Goal: Information Seeking & Learning: Learn about a topic

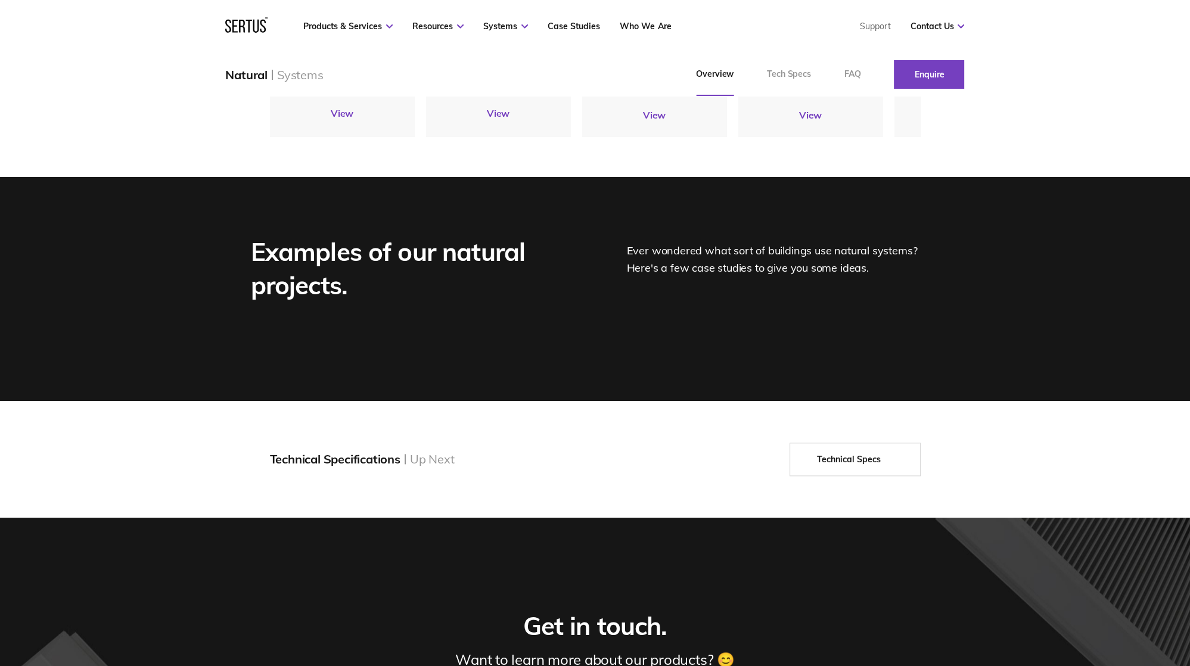
scroll to position [1447, 0]
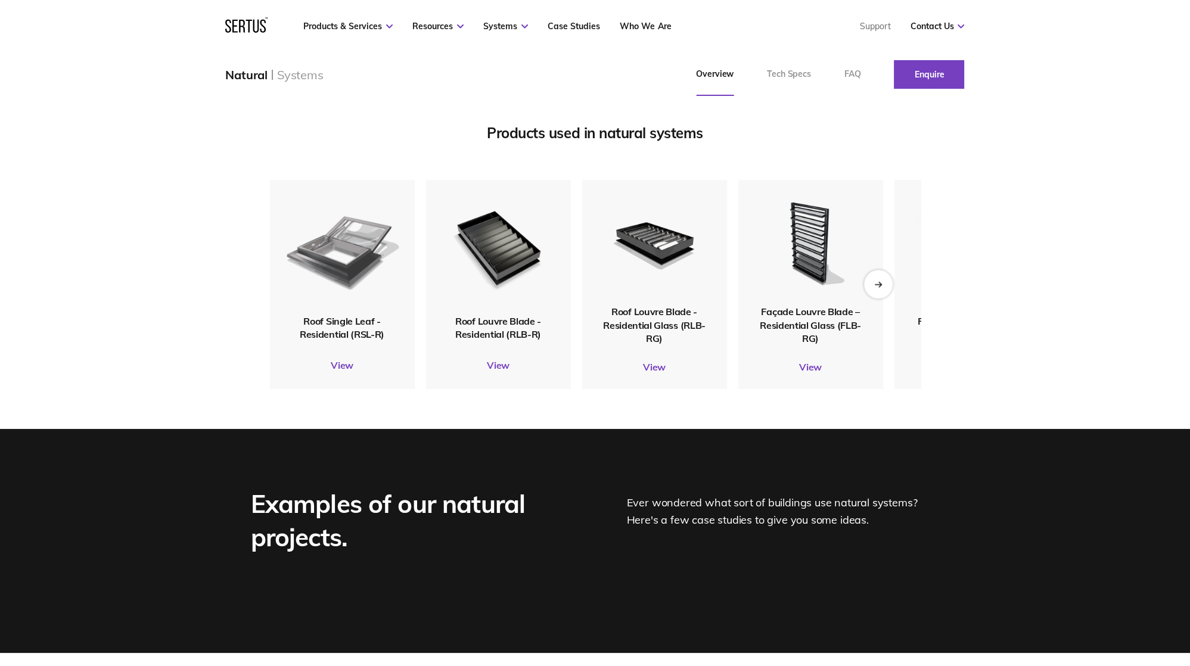
click at [359, 288] on img at bounding box center [342, 246] width 116 height 137
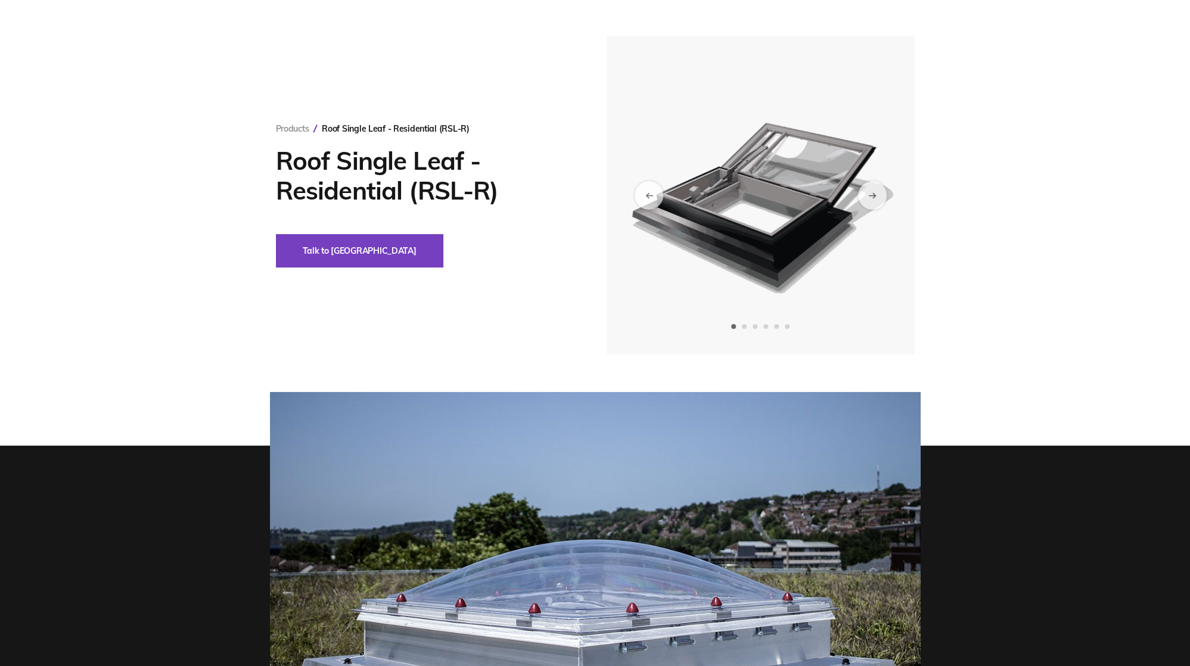
scroll to position [63, 0]
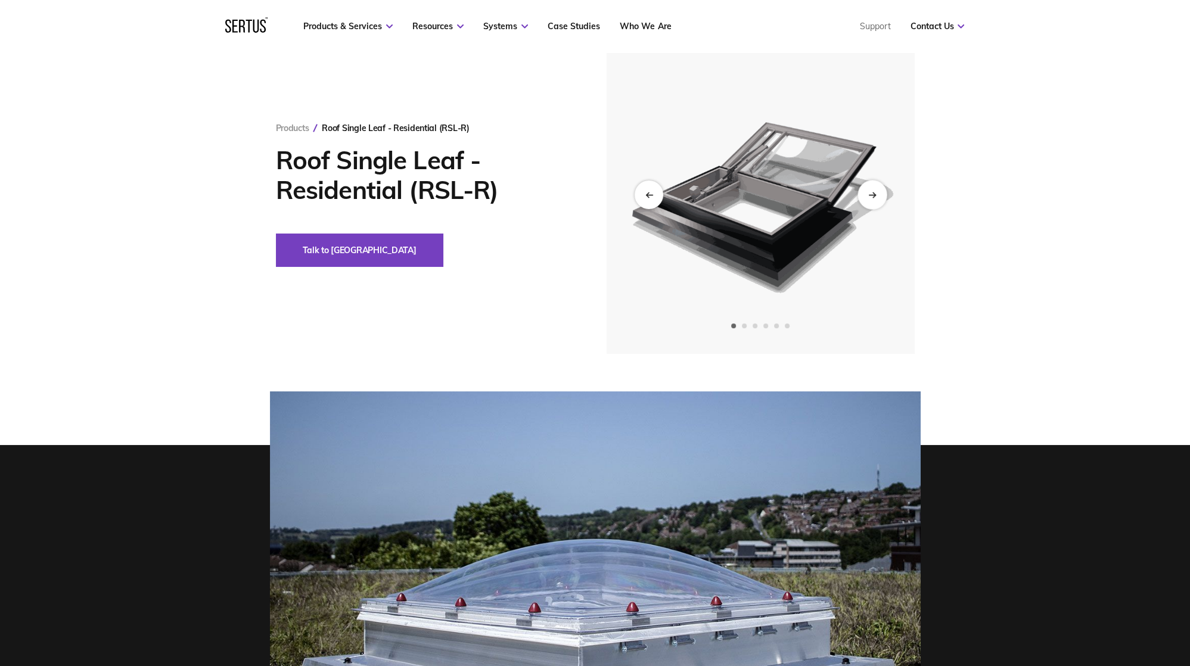
click at [873, 188] on div "Next slide" at bounding box center [872, 194] width 29 height 29
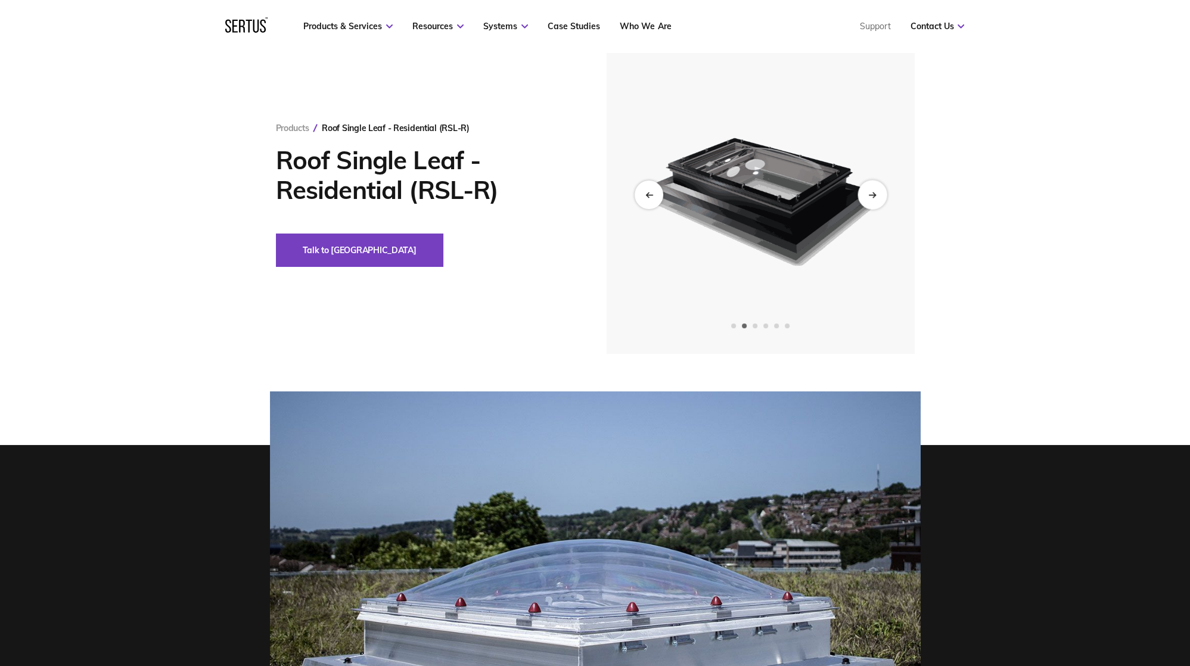
click at [874, 188] on div "Next slide" at bounding box center [872, 194] width 29 height 29
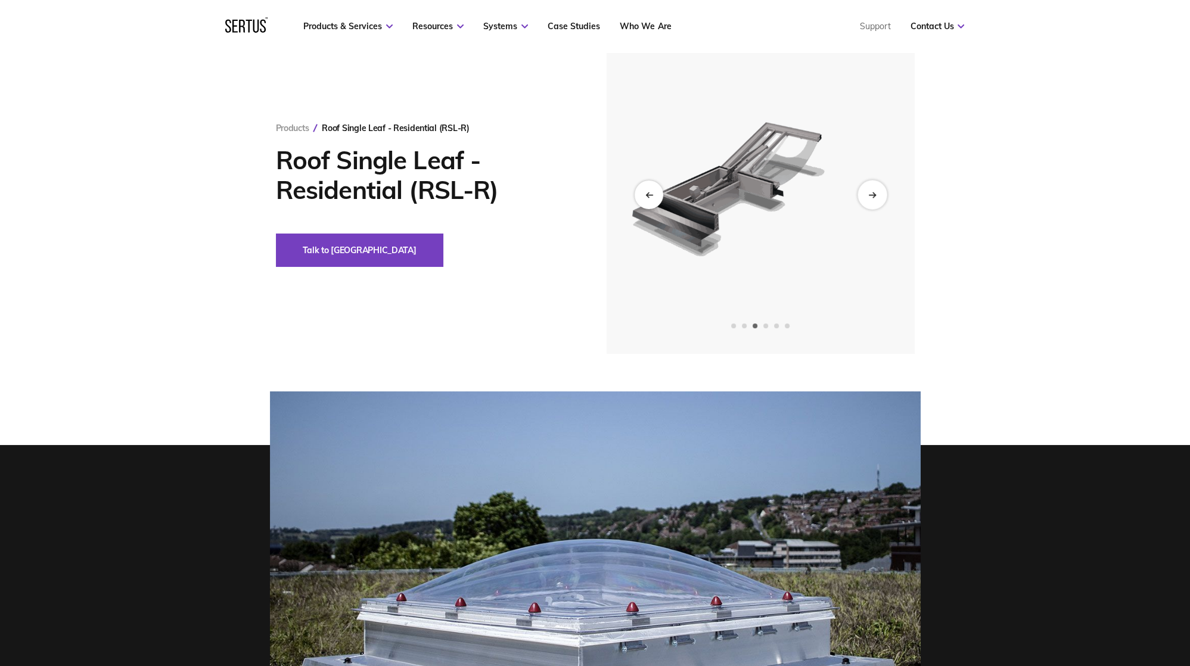
click at [874, 188] on div "Next slide" at bounding box center [872, 194] width 29 height 29
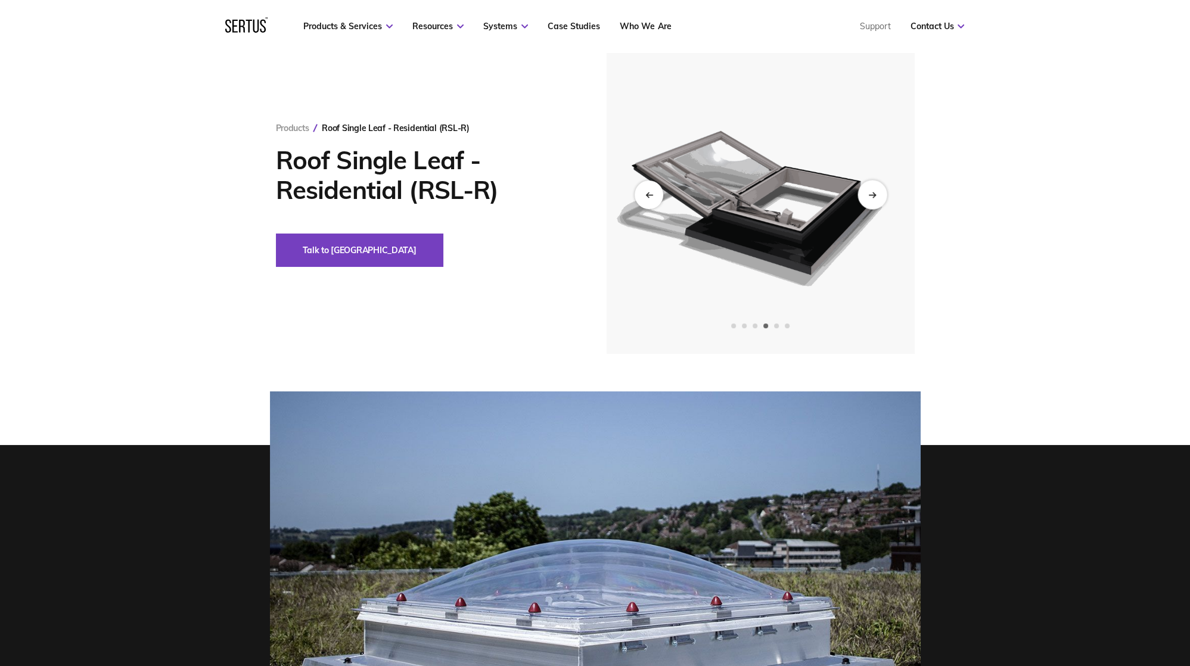
click at [874, 188] on div "Next slide" at bounding box center [872, 194] width 29 height 29
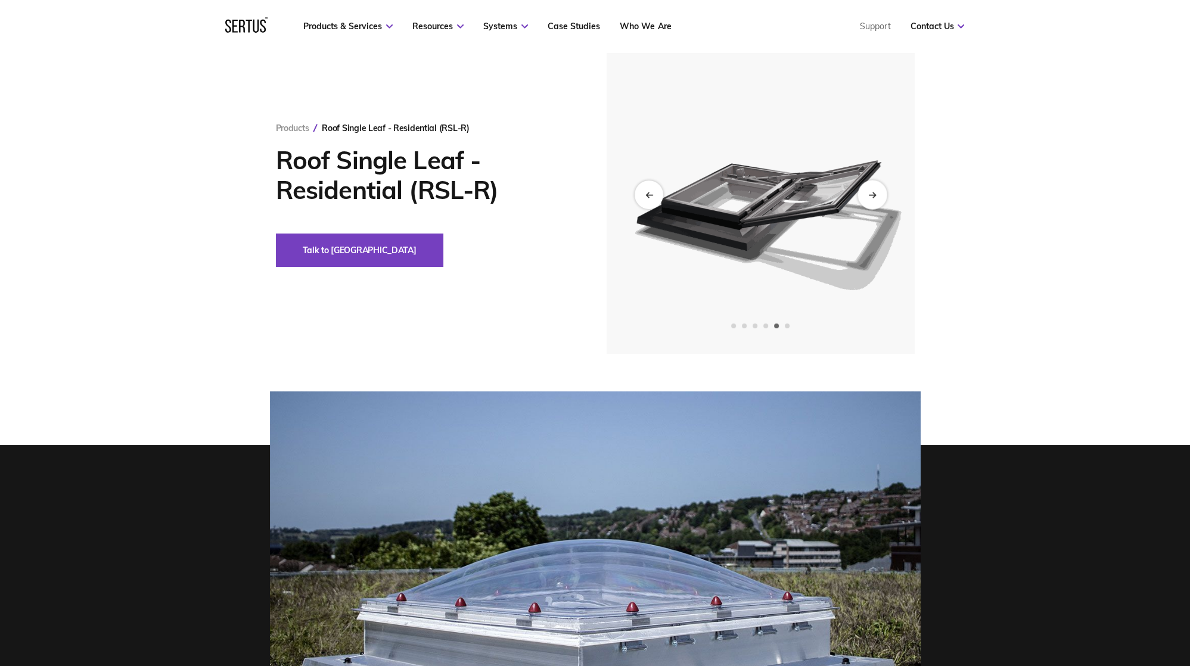
click at [874, 188] on div "Next slide" at bounding box center [872, 194] width 29 height 29
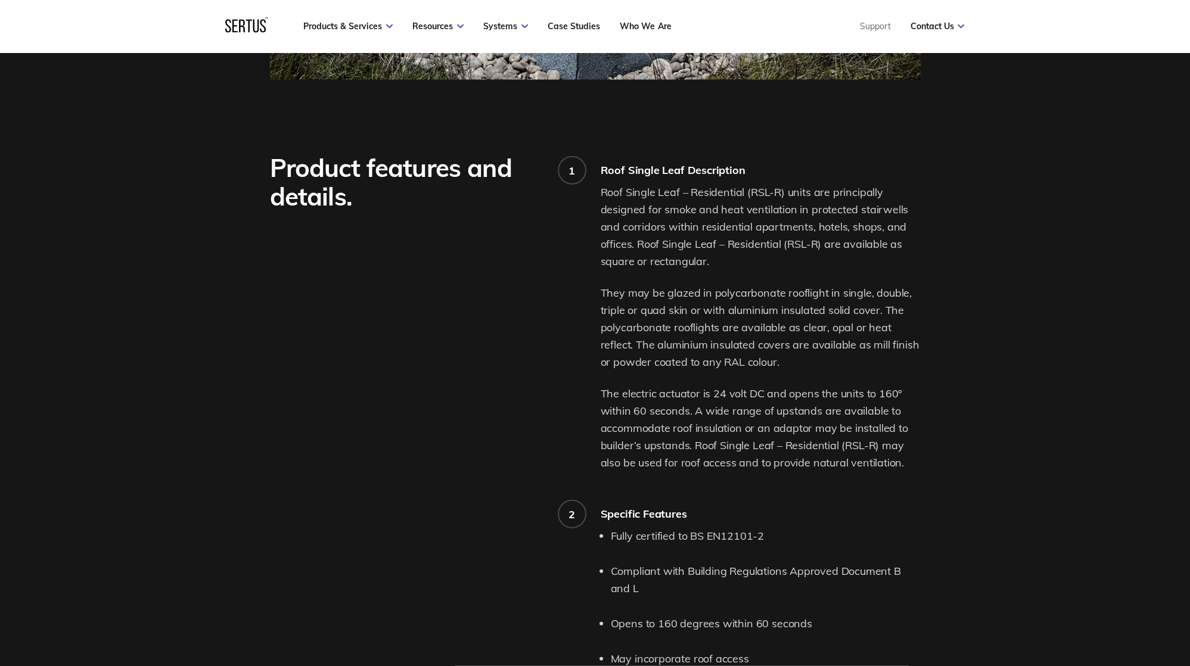
scroll to position [944, 0]
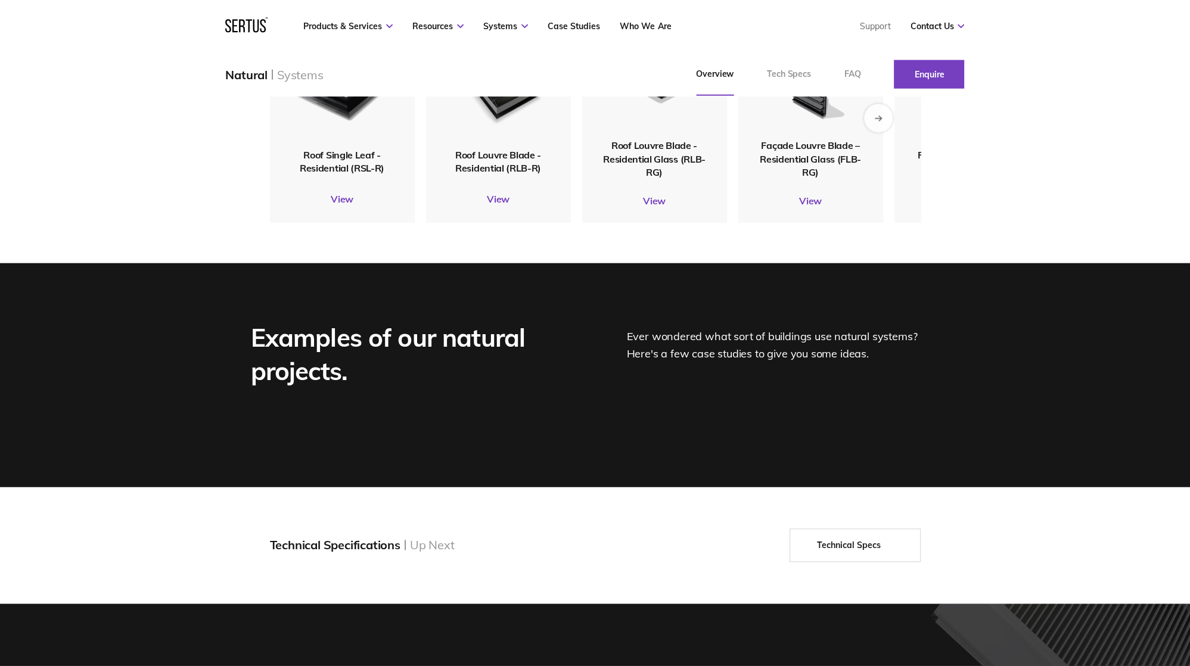
scroll to position [1869, 0]
